Goal: Task Accomplishment & Management: Complete application form

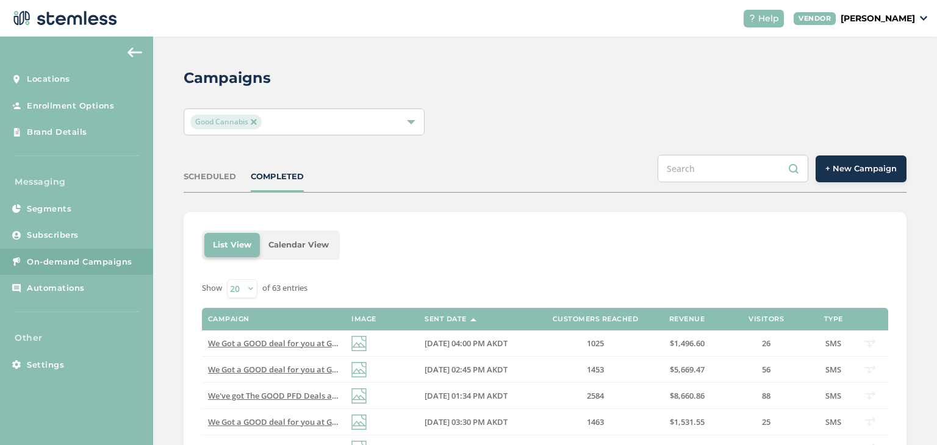
click at [57, 21] on img at bounding box center [63, 18] width 107 height 24
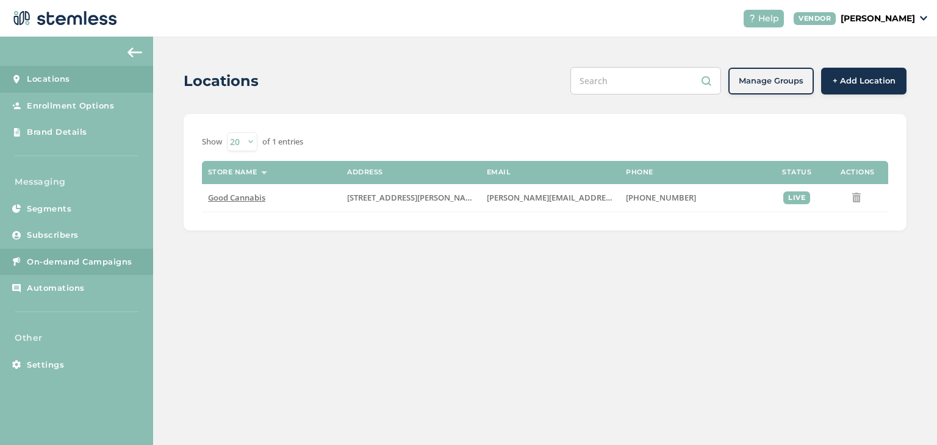
click at [122, 256] on span "On-demand Campaigns" at bounding box center [79, 262] width 105 height 12
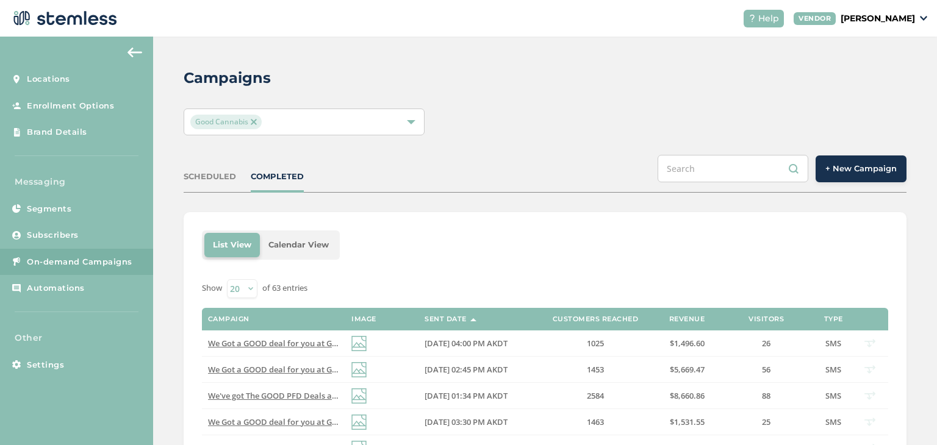
click at [894, 162] on button "+ New Campaign" at bounding box center [860, 168] width 91 height 27
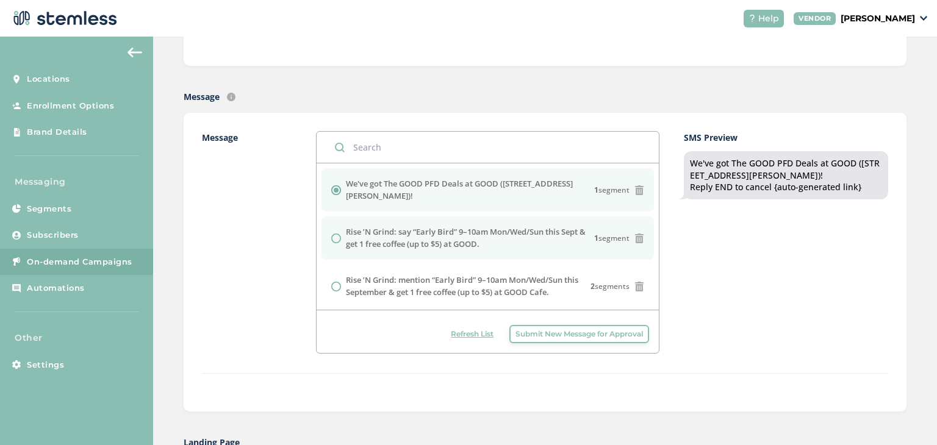
scroll to position [244, 0]
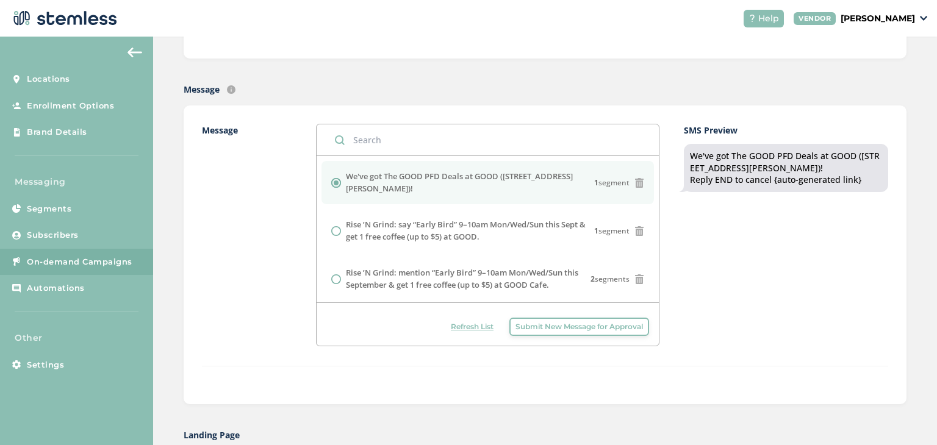
click at [634, 181] on icon at bounding box center [639, 183] width 10 height 10
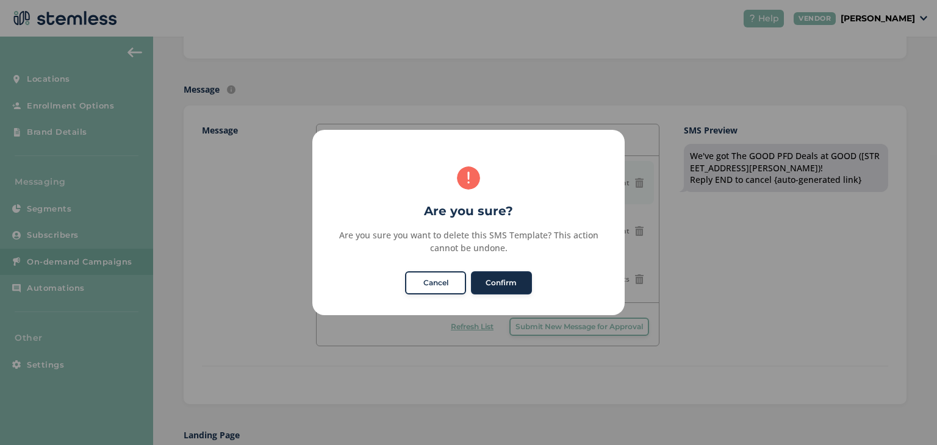
click at [509, 284] on button "Confirm" at bounding box center [501, 282] width 61 height 23
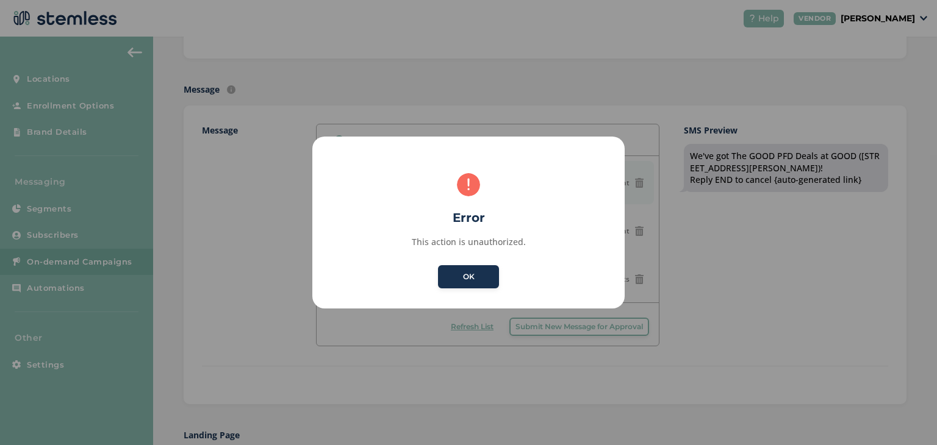
click at [487, 280] on button "OK" at bounding box center [468, 276] width 61 height 23
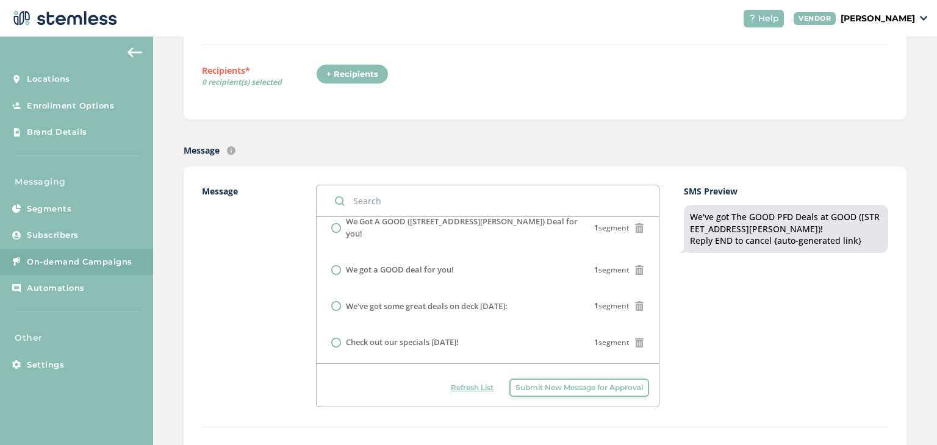
scroll to position [549, 0]
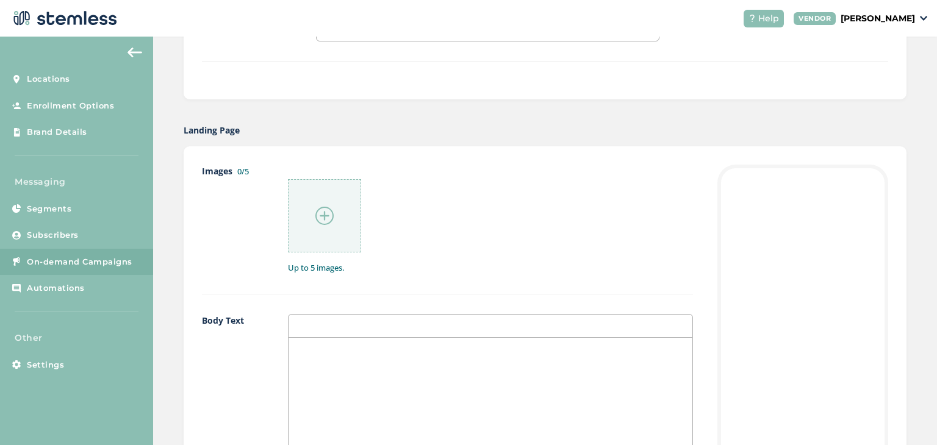
click at [321, 215] on img at bounding box center [324, 216] width 18 height 18
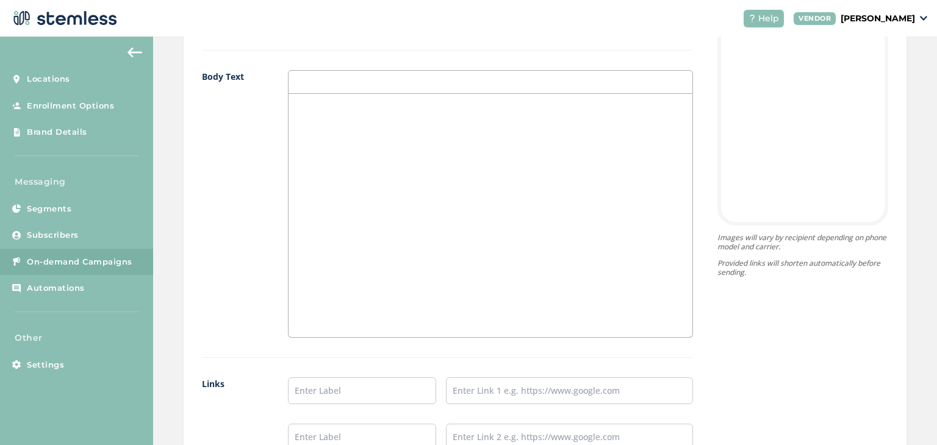
click at [282, 213] on div "Body Text" at bounding box center [447, 214] width 491 height 288
click at [362, 165] on div at bounding box center [490, 215] width 404 height 243
click at [393, 384] on input "text" at bounding box center [362, 390] width 148 height 27
type input "Order Here"
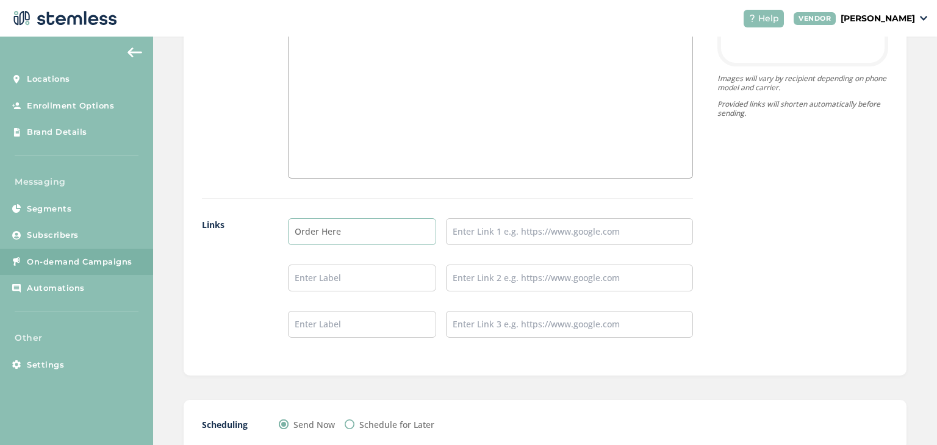
scroll to position [1037, 0]
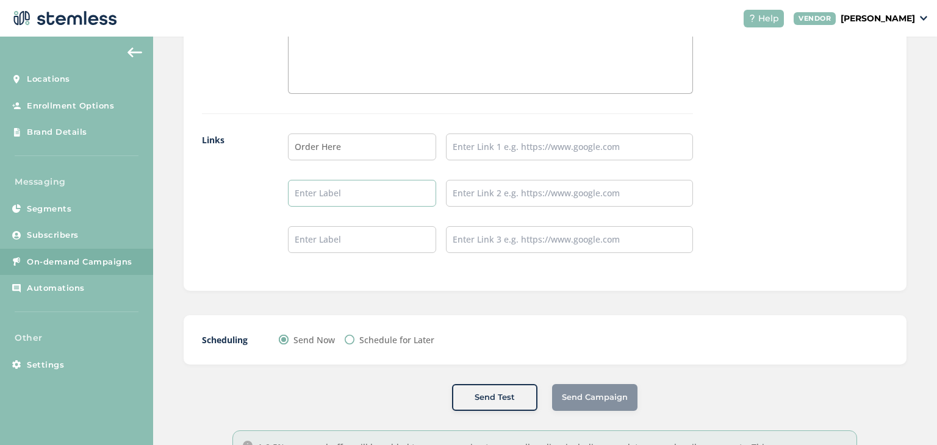
click at [323, 184] on input "text" at bounding box center [362, 193] width 148 height 27
type input "Instagram"
click at [559, 147] on input "text" at bounding box center [569, 147] width 247 height 27
type input "[URL][DOMAIN_NAME]"
click at [580, 186] on input "text" at bounding box center [569, 193] width 247 height 27
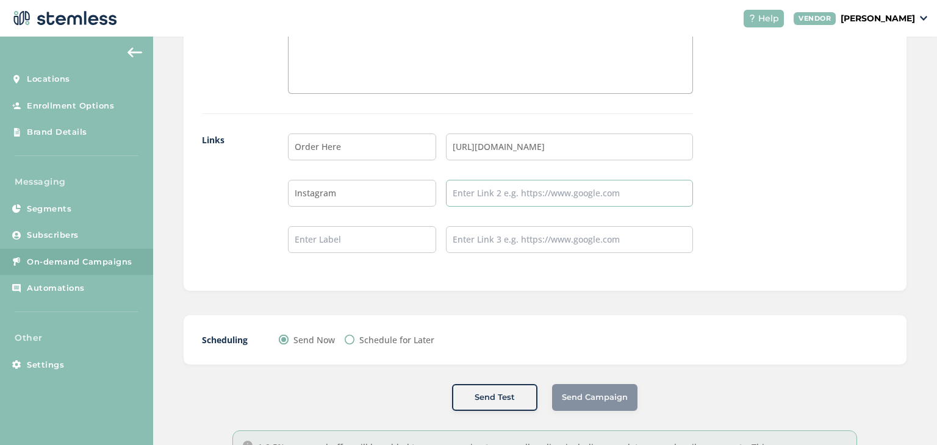
type input "[URL][DOMAIN_NAME]"
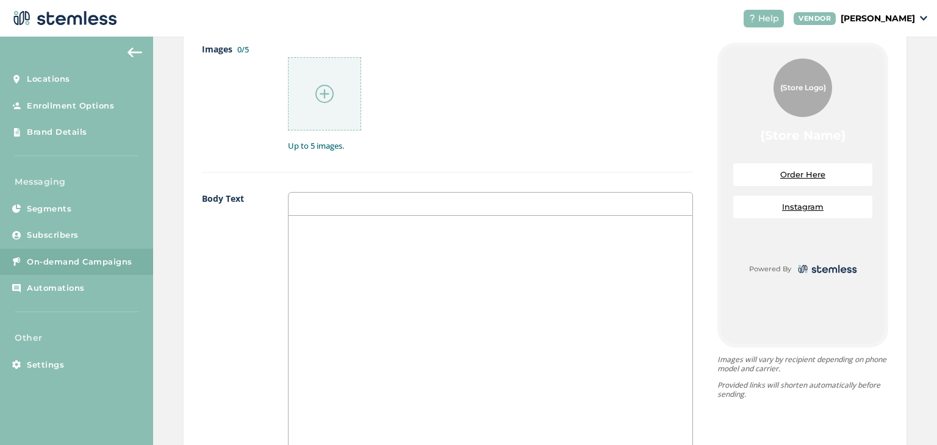
click at [532, 274] on div at bounding box center [490, 337] width 404 height 243
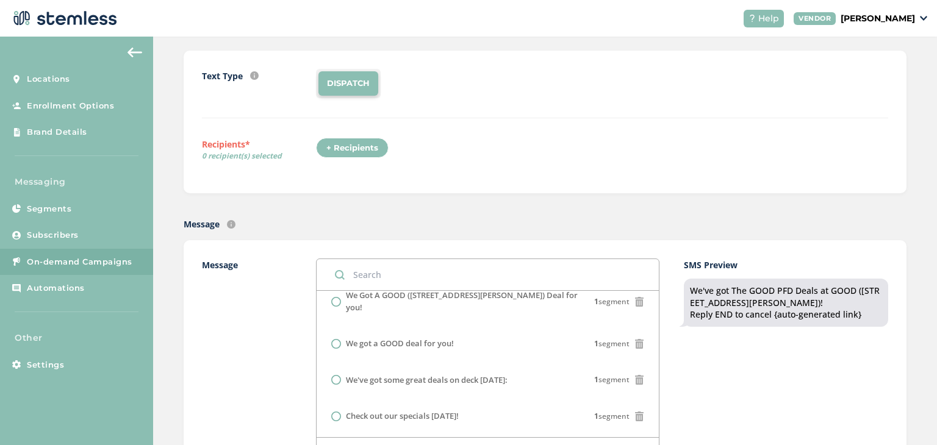
scroll to position [0, 0]
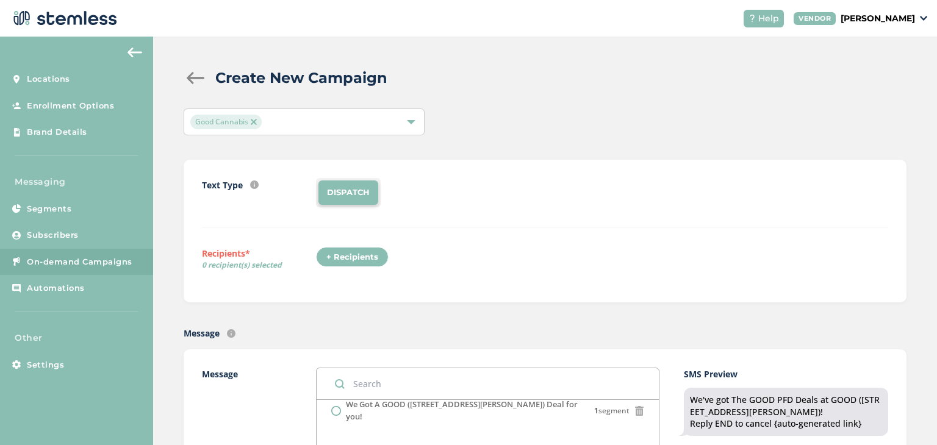
click at [370, 260] on div "+ Recipients" at bounding box center [352, 257] width 73 height 21
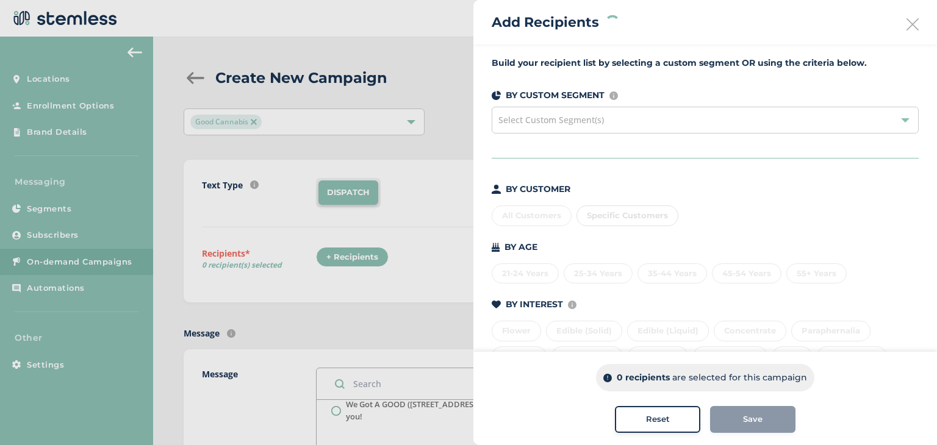
click at [789, 118] on div "Select Custom Segment(s)" at bounding box center [704, 120] width 427 height 27
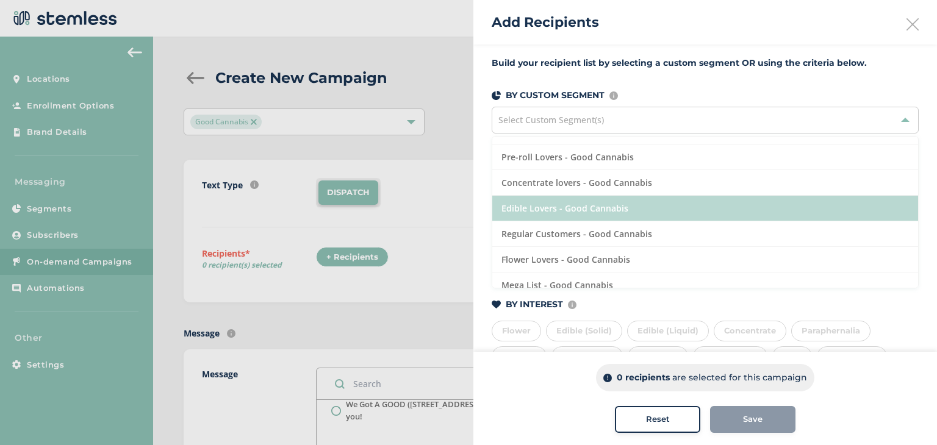
scroll to position [26, 0]
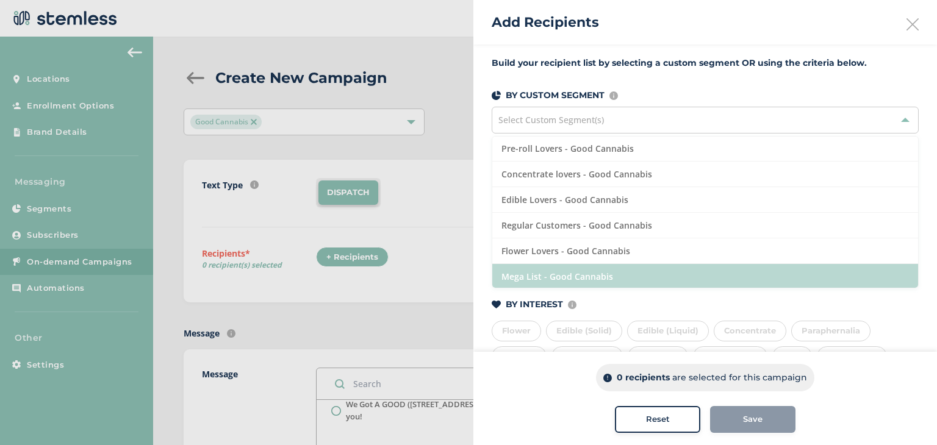
click at [535, 271] on li "Mega List - Good Cannabis" at bounding box center [705, 276] width 426 height 25
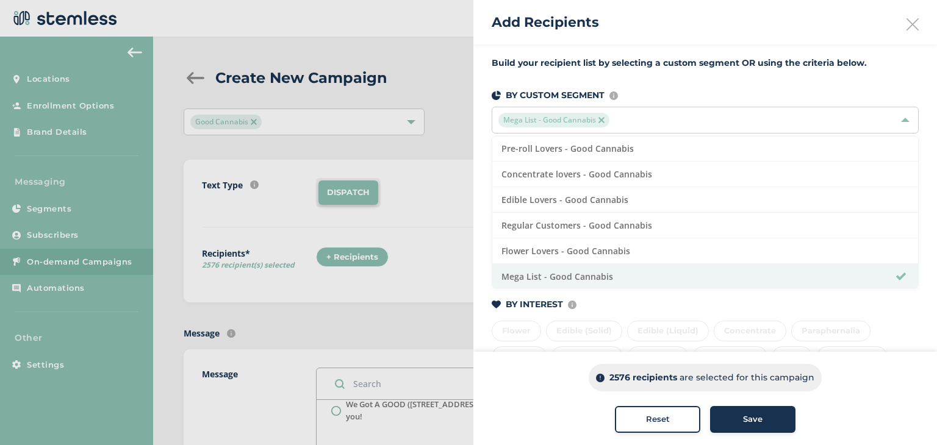
click at [754, 418] on span "Save" at bounding box center [753, 419] width 20 height 12
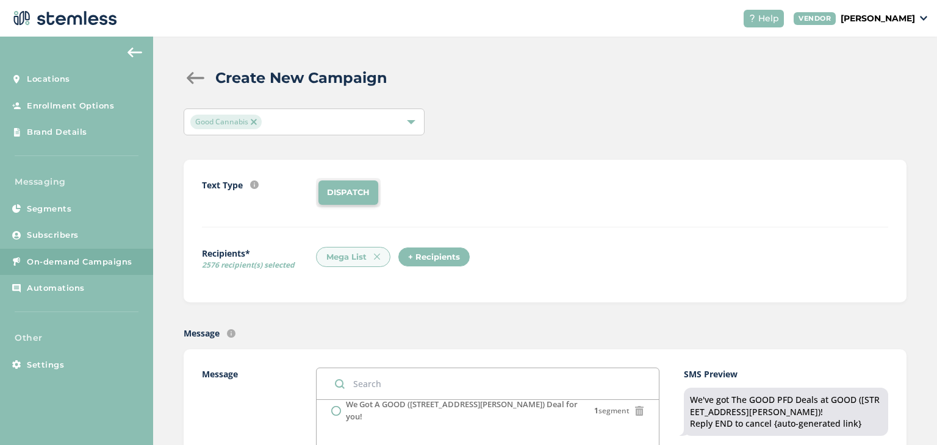
click at [370, 254] on div "Mega List" at bounding box center [353, 257] width 74 height 21
click at [374, 256] on img at bounding box center [377, 257] width 6 height 6
click at [354, 257] on div "+ Recipients" at bounding box center [352, 257] width 73 height 21
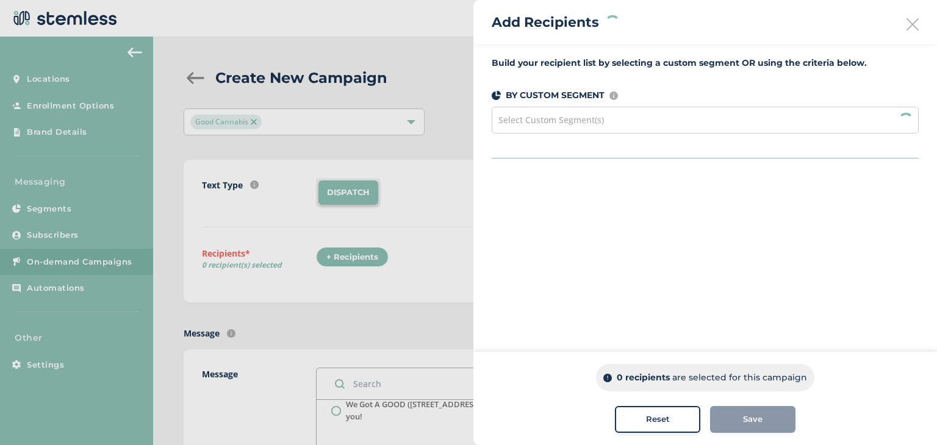
click at [609, 118] on div "Select Custom Segment(s)" at bounding box center [704, 120] width 427 height 27
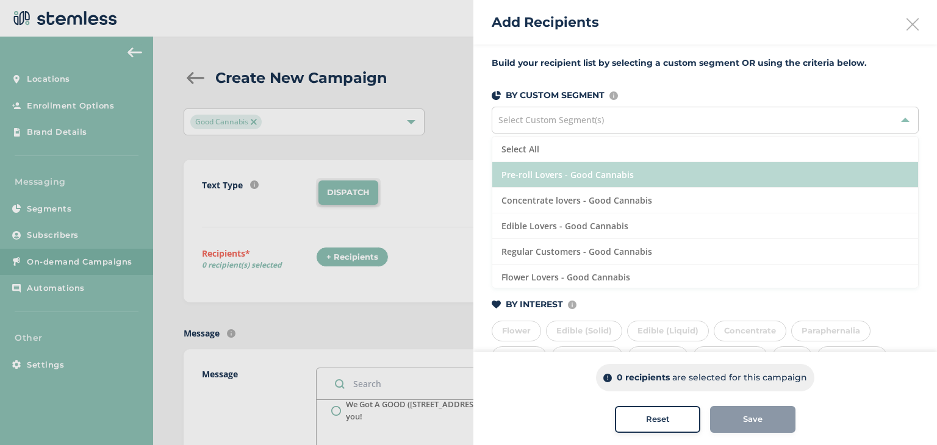
click at [576, 174] on li "Pre-roll Lovers - Good Cannabis" at bounding box center [705, 175] width 426 height 26
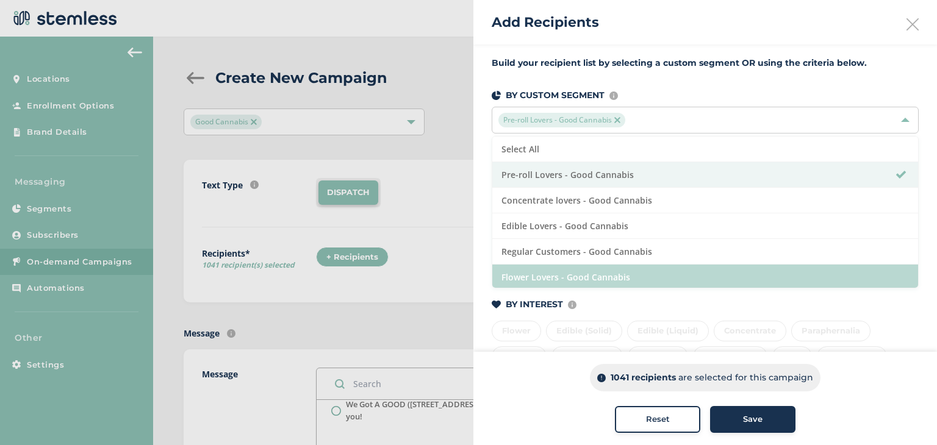
click at [574, 272] on li "Flower Lovers - Good Cannabis" at bounding box center [705, 278] width 426 height 26
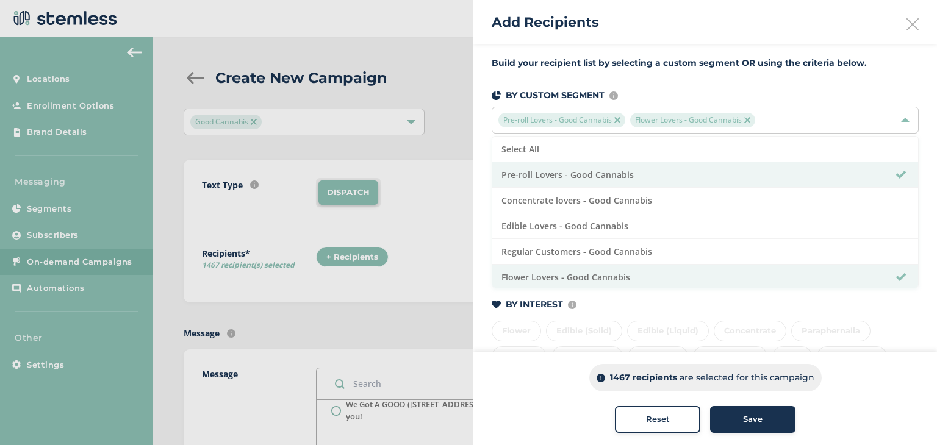
click at [406, 46] on div at bounding box center [468, 222] width 937 height 445
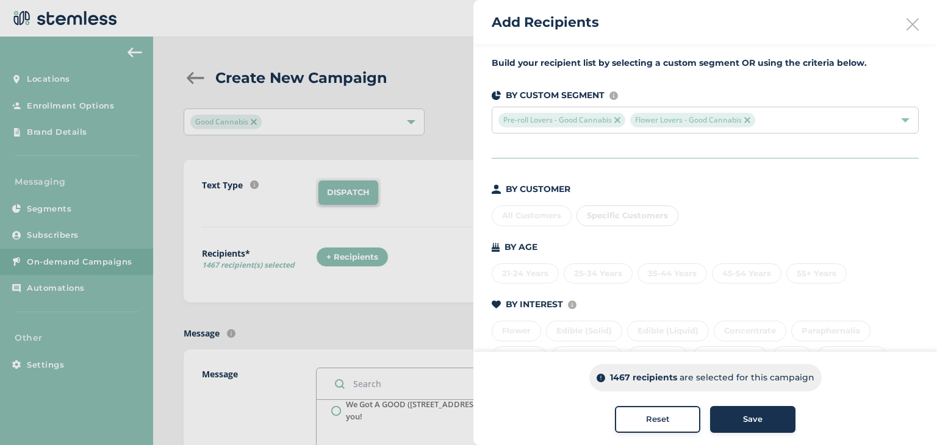
click at [430, 101] on div at bounding box center [468, 222] width 937 height 445
click at [683, 420] on div "Reset" at bounding box center [657, 419] width 66 height 12
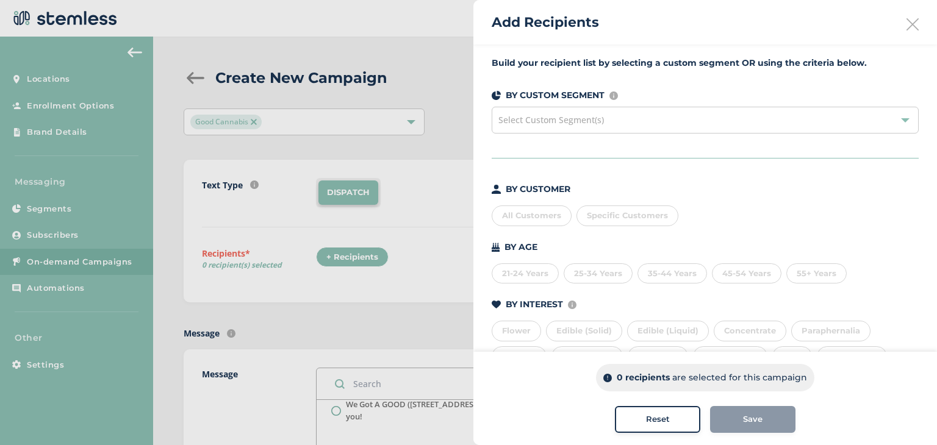
click at [906, 23] on icon at bounding box center [912, 24] width 12 height 12
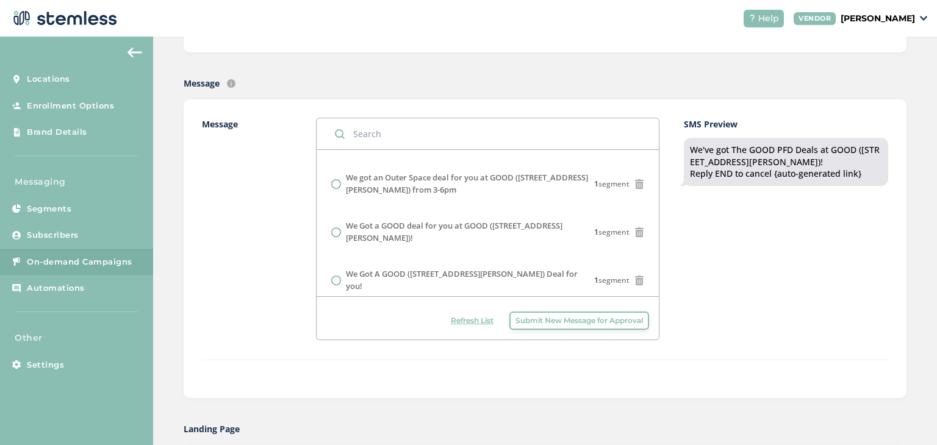
scroll to position [0, 0]
